Goal: Download file/media

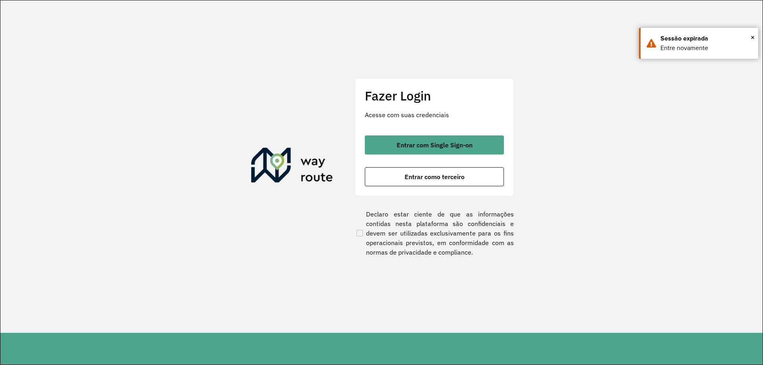
click at [444, 155] on div "Entrar com Single Sign-on Entrar como terceiro" at bounding box center [434, 161] width 139 height 51
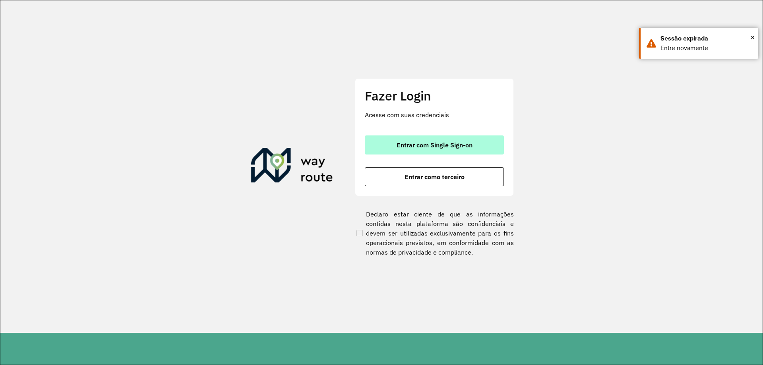
click at [422, 147] on span "Entrar com Single Sign-on" at bounding box center [435, 145] width 76 height 6
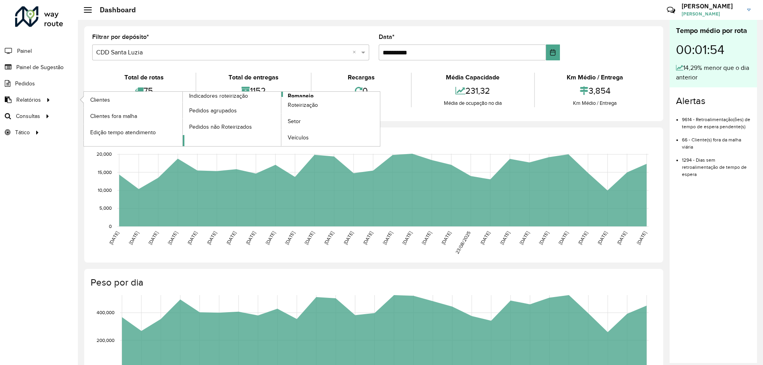
click at [306, 97] on span "Romaneio" at bounding box center [301, 96] width 26 height 8
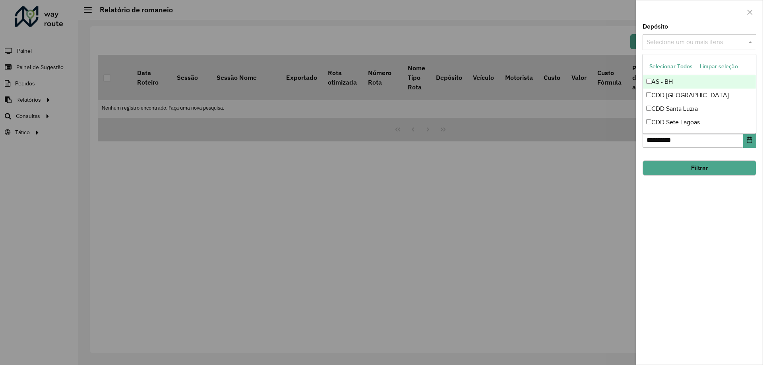
click at [707, 40] on input "text" at bounding box center [696, 43] width 102 height 10
click at [690, 94] on div "CDD Belo Horizonte" at bounding box center [699, 96] width 113 height 14
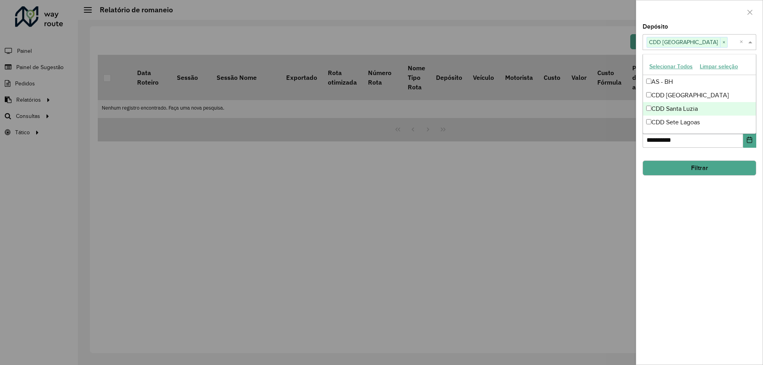
click at [677, 172] on button "Filtrar" at bounding box center [700, 168] width 114 height 15
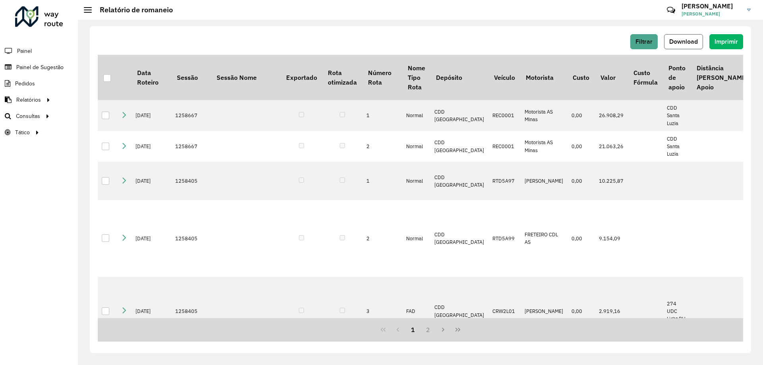
drag, startPoint x: 686, startPoint y: 41, endPoint x: 684, endPoint y: 50, distance: 9.0
click at [686, 41] on span "Download" at bounding box center [683, 41] width 29 height 7
click at [403, 33] on div "Filtrar Download Imprimir Data Roteiro Sessão Sessão Nome Exportado Rota otimiz…" at bounding box center [420, 189] width 661 height 327
